Goal: Transaction & Acquisition: Book appointment/travel/reservation

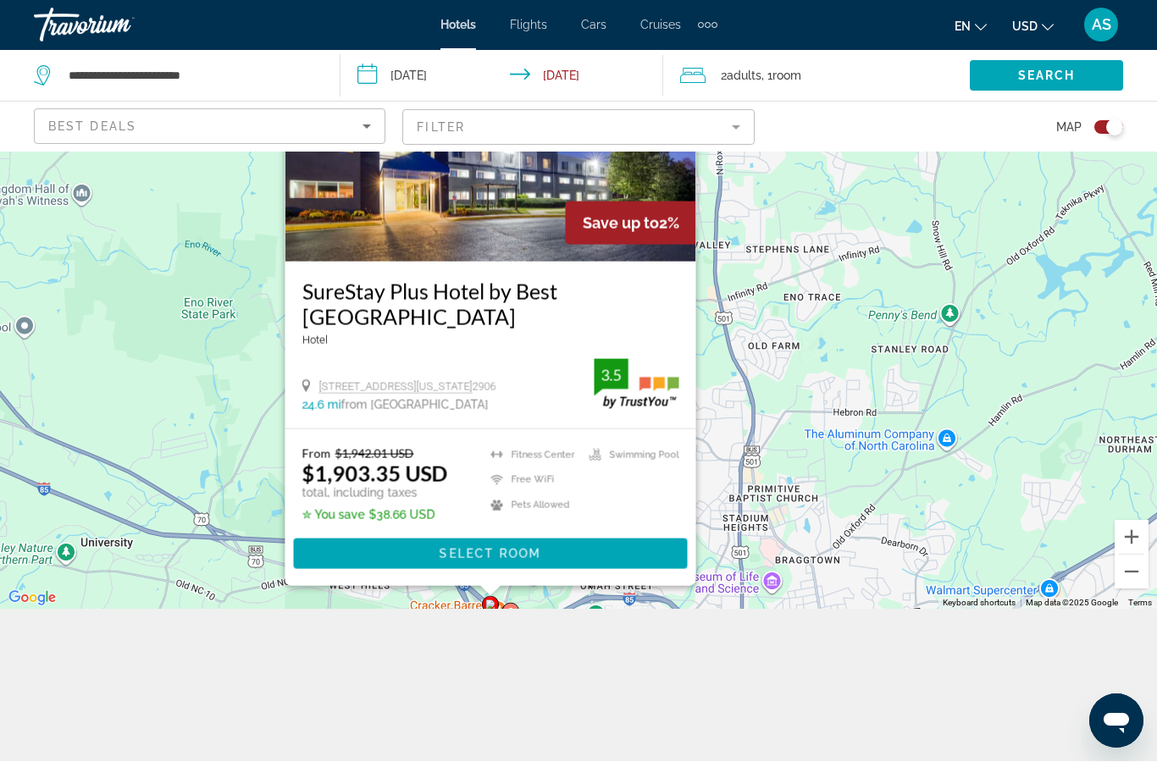
scroll to position [152, 0]
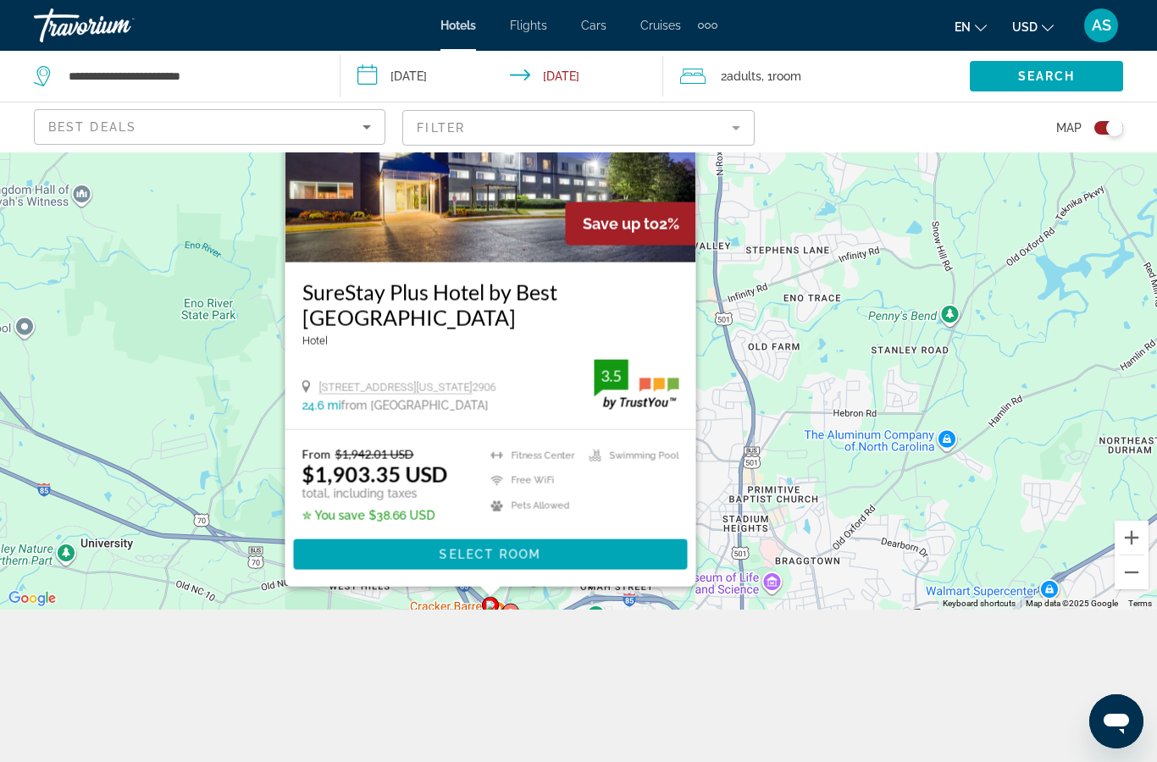
click at [1126, 589] on button "Zoom out" at bounding box center [1132, 573] width 34 height 34
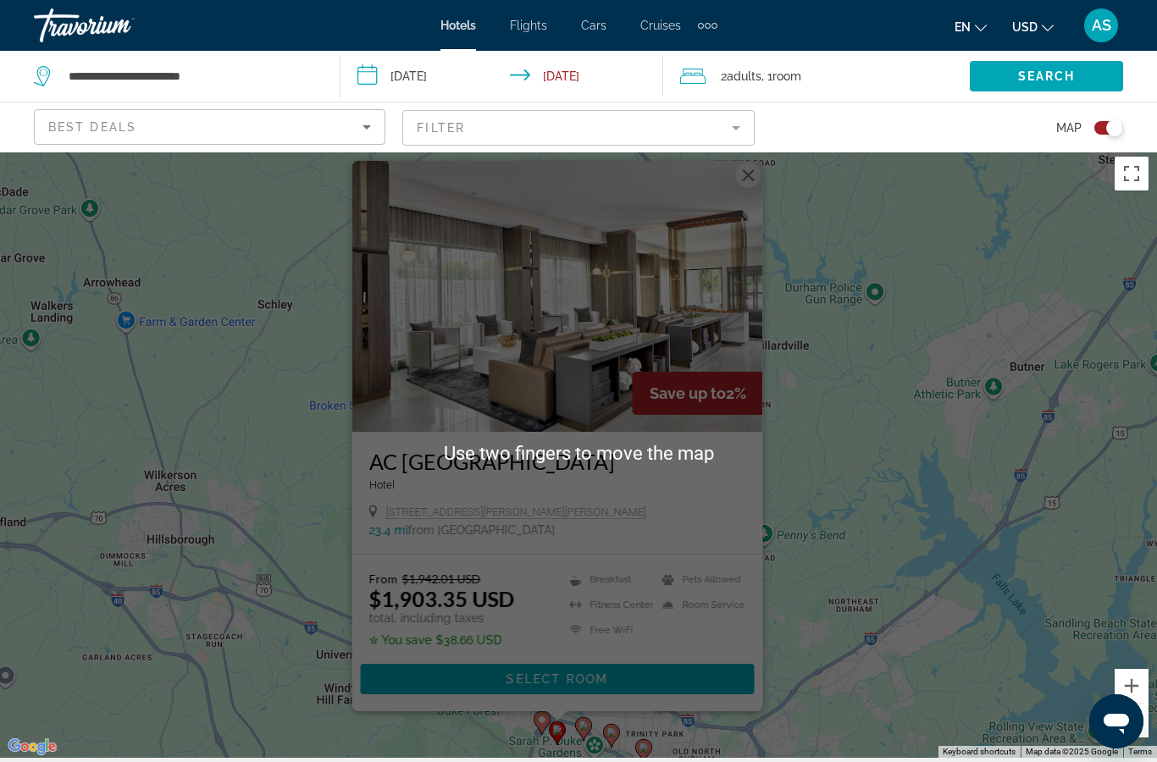
scroll to position [0, 0]
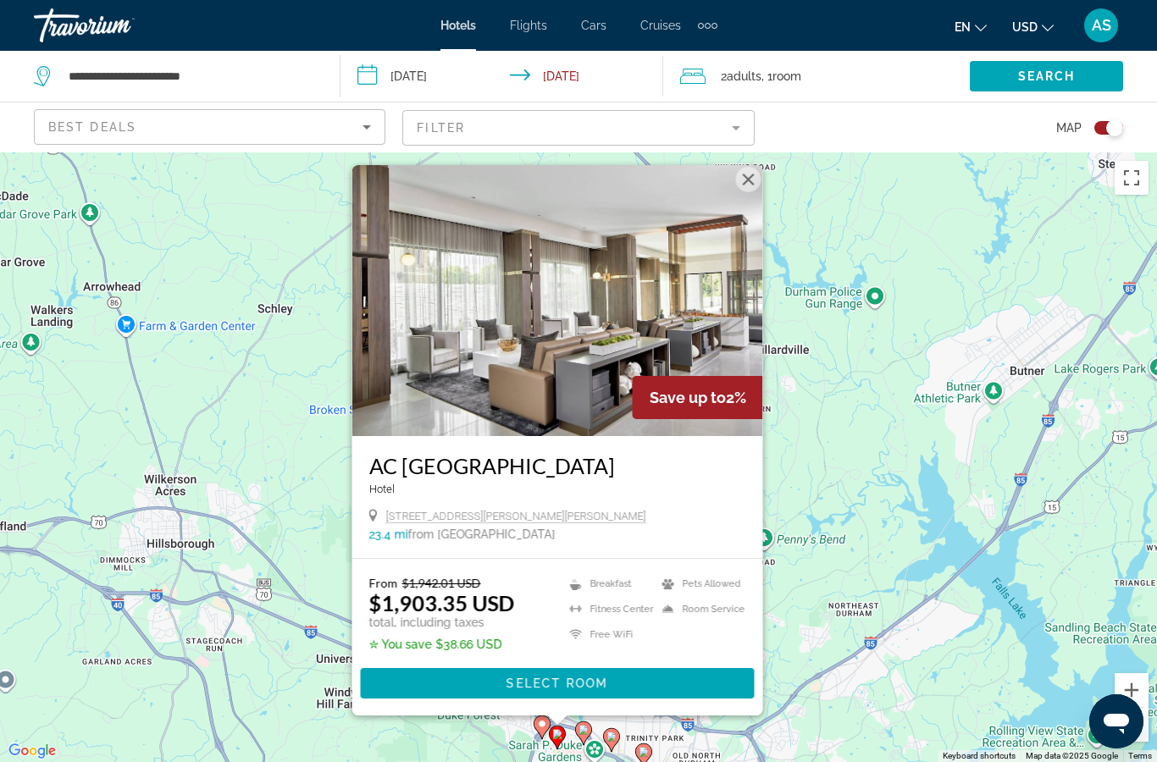
click at [747, 192] on button "Close" at bounding box center [748, 179] width 25 height 25
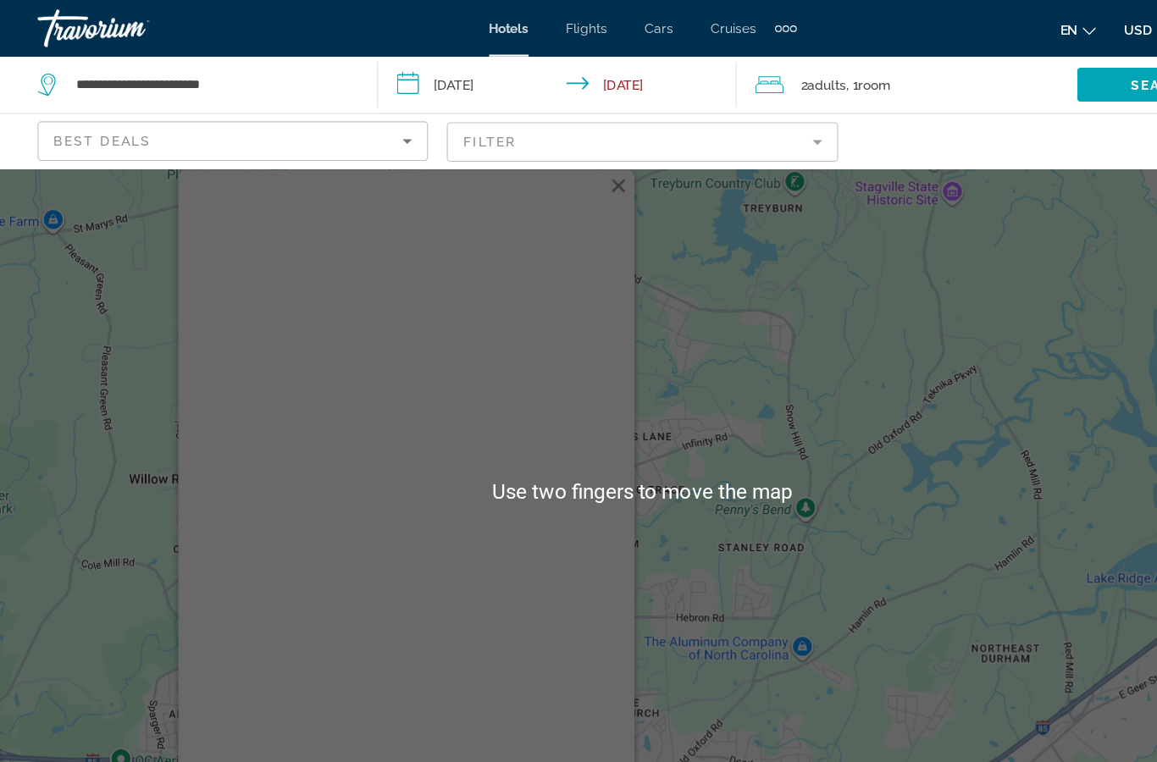
scroll to position [13, 0]
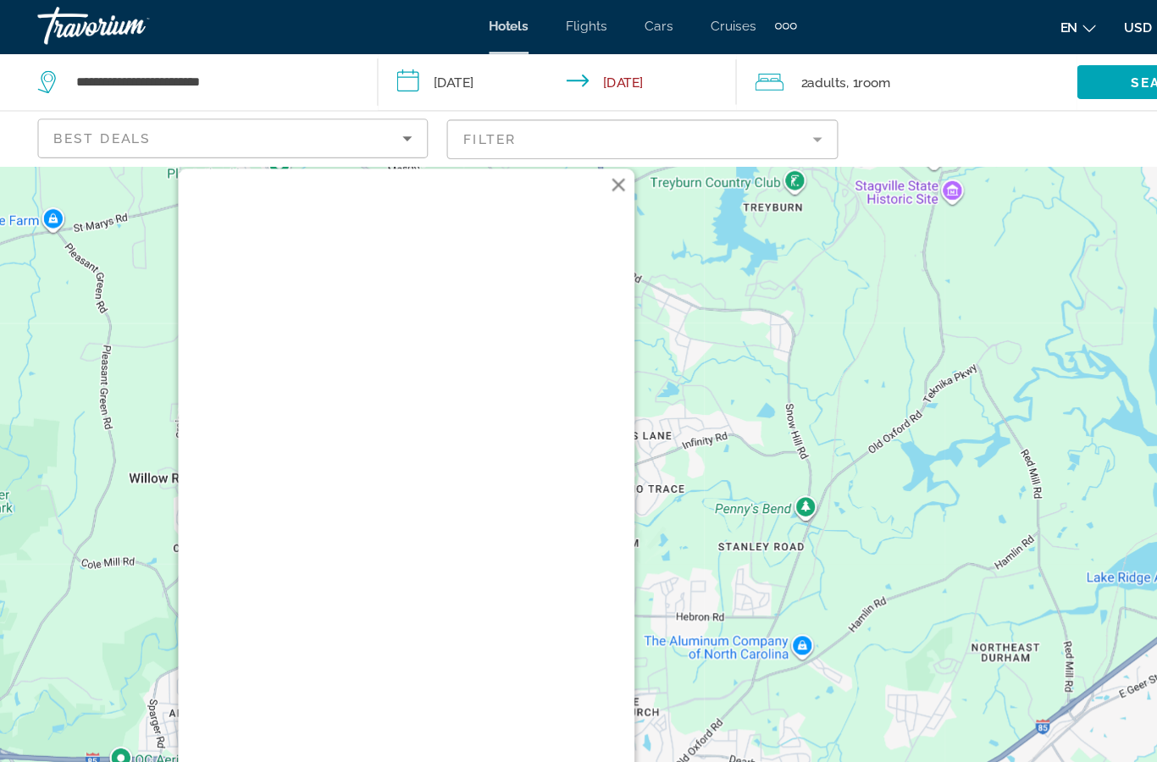
click at [441, 417] on img "Main content" at bounding box center [366, 290] width 411 height 271
click at [397, 462] on div "Courtyard [GEOGRAPHIC_DATA] Near [GEOGRAPHIC_DATA] [STREET_ADDRESS] 24 mi from …" at bounding box center [366, 503] width 411 height 154
